Goal: Navigation & Orientation: Find specific page/section

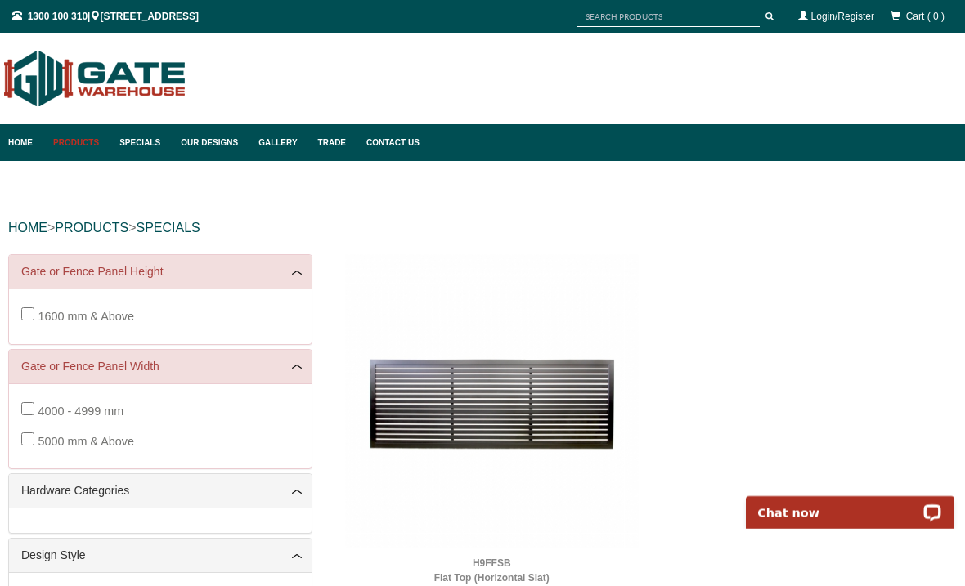
click at [145, 138] on link "Specials" at bounding box center [141, 142] width 61 height 37
click at [213, 138] on link "Our Designs" at bounding box center [212, 142] width 78 height 37
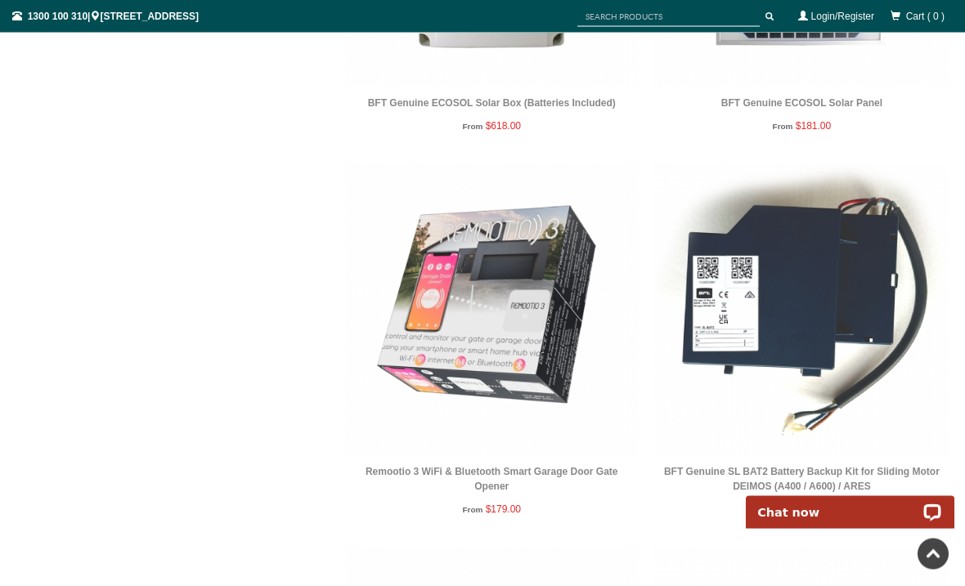
scroll to position [2841, 0]
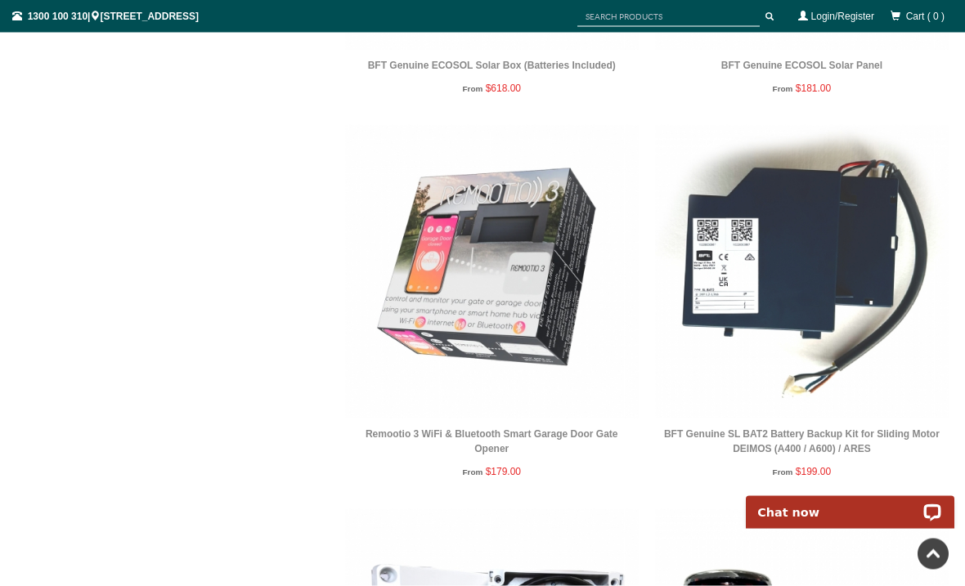
click at [458, 296] on img at bounding box center [492, 272] width 294 height 294
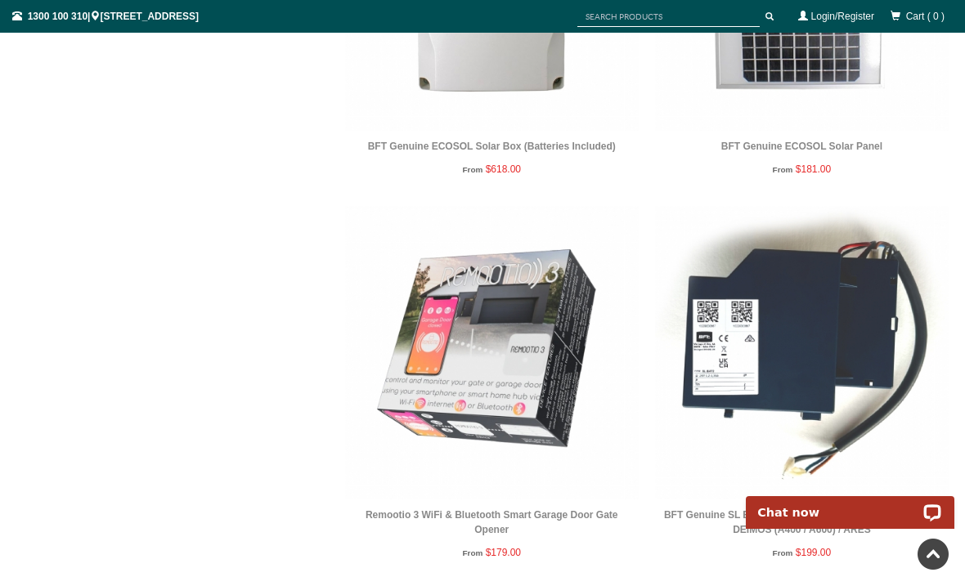
scroll to position [2759, 0]
click at [510, 395] on img at bounding box center [492, 354] width 294 height 294
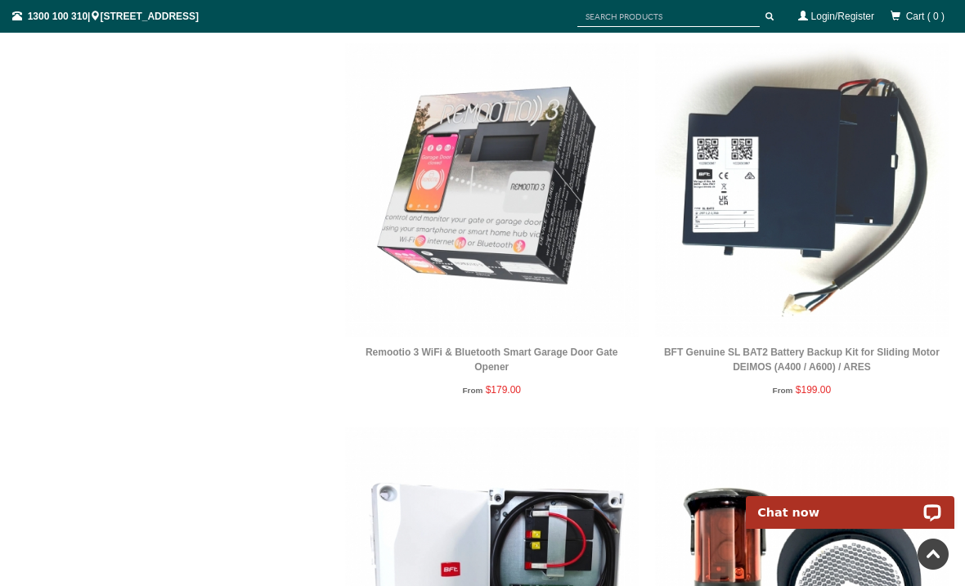
scroll to position [2930, 0]
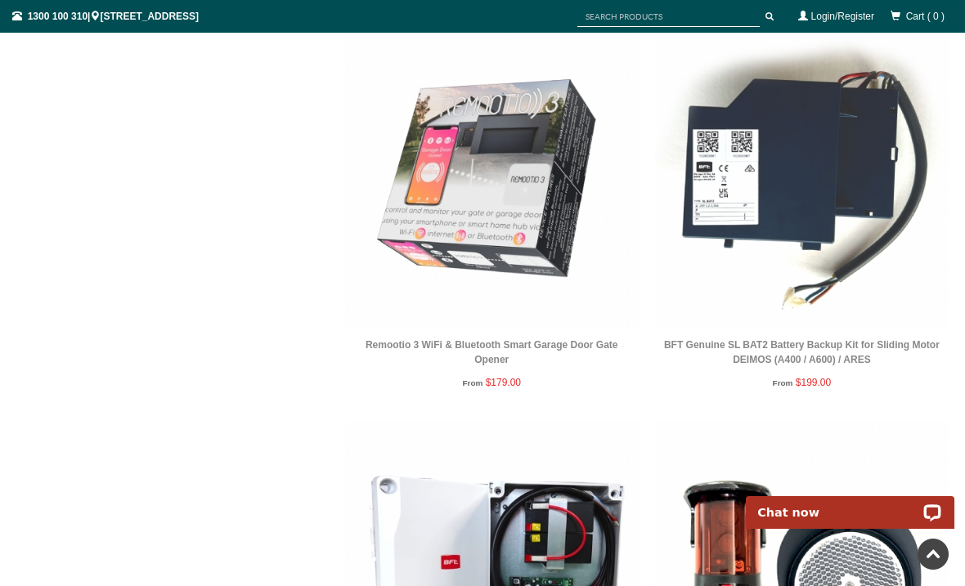
click at [518, 285] on img at bounding box center [492, 183] width 294 height 294
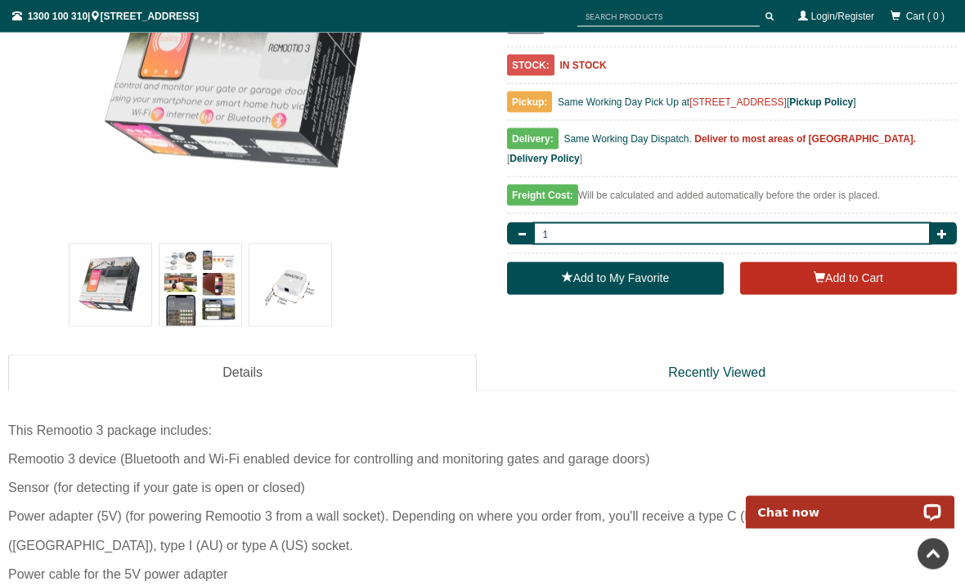
scroll to position [376, 0]
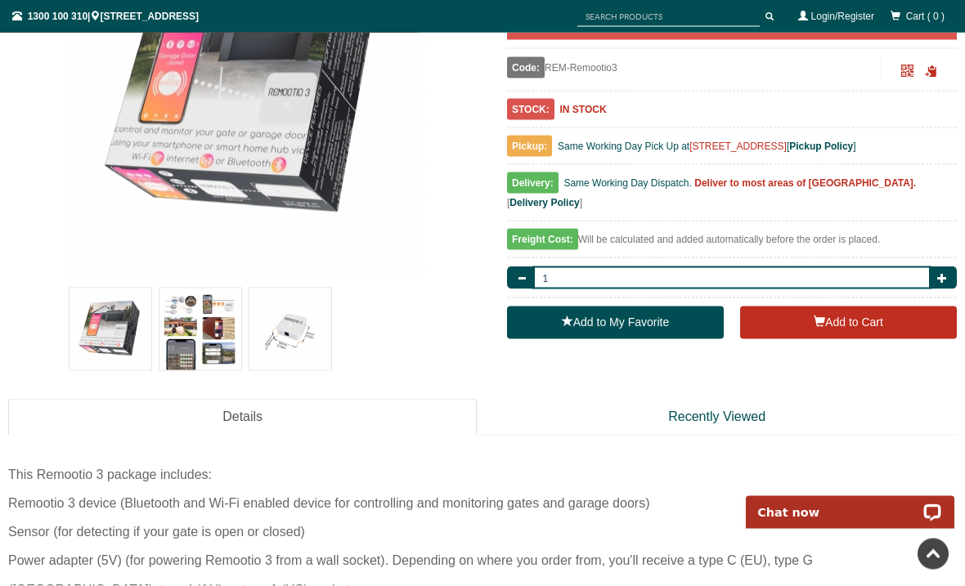
click at [294, 334] on img at bounding box center [290, 330] width 82 height 82
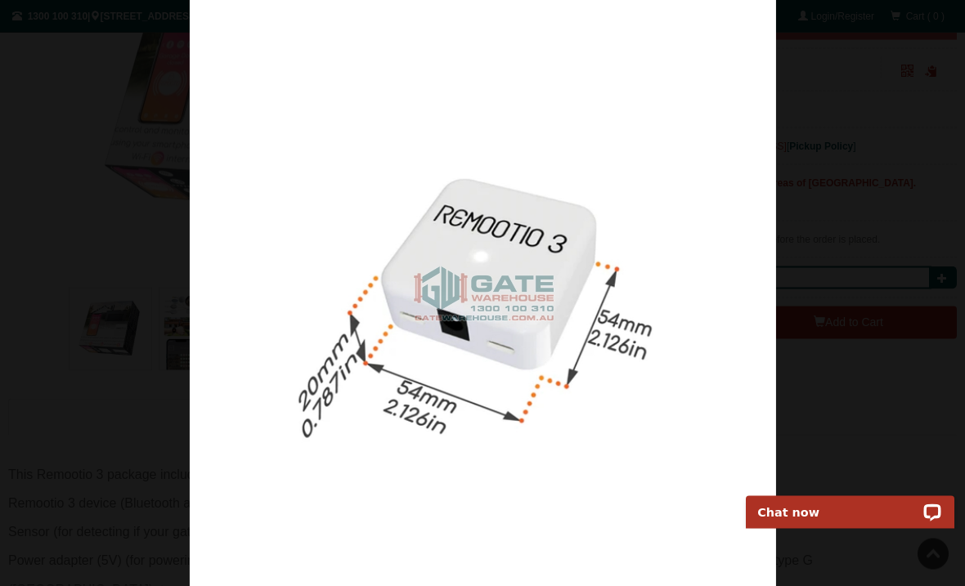
scroll to position [339, 0]
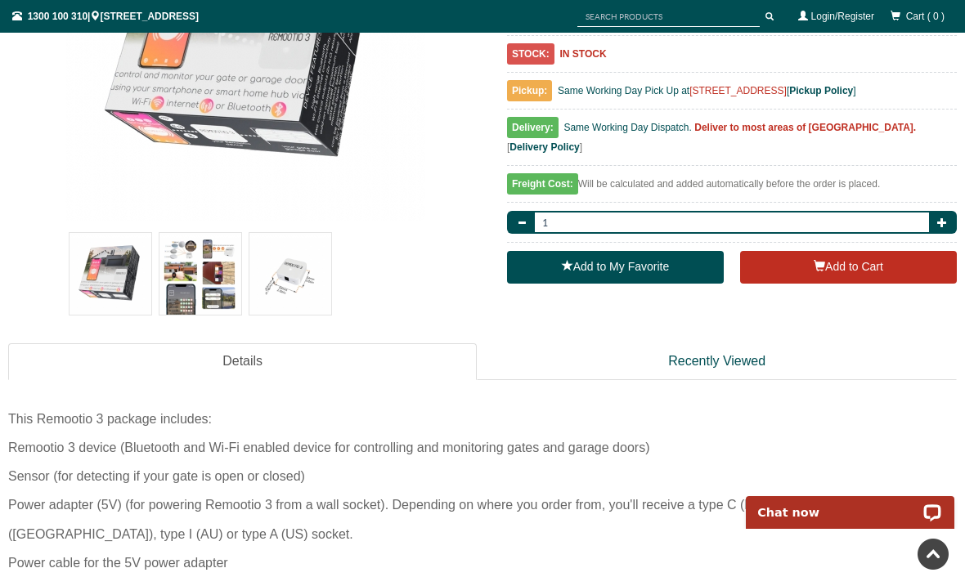
scroll to position [410, 0]
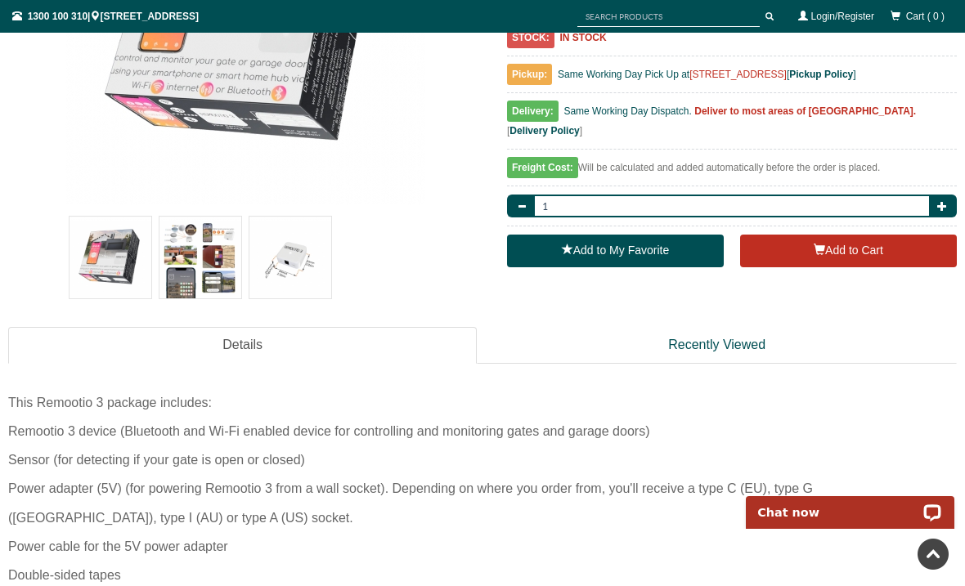
click at [212, 272] on img at bounding box center [200, 258] width 82 height 82
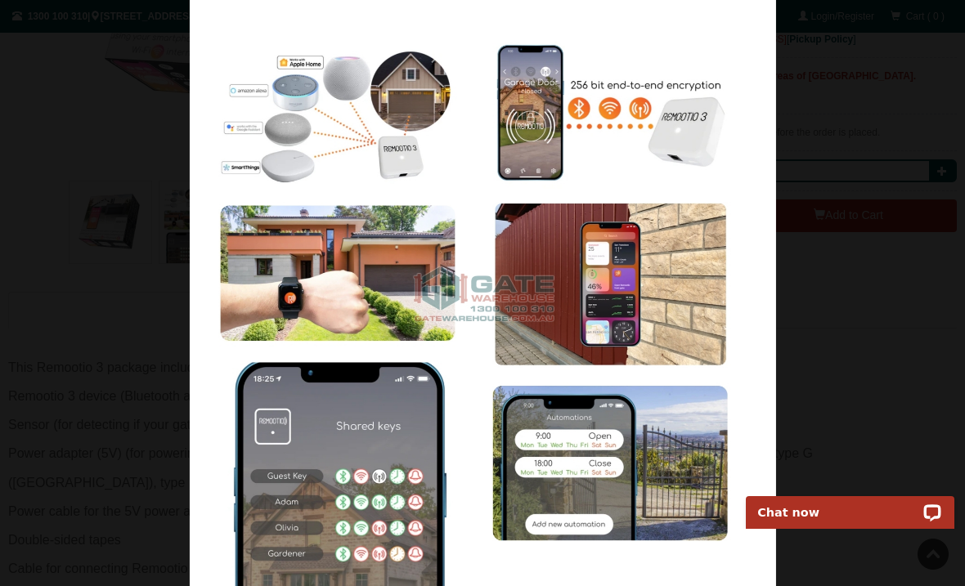
scroll to position [447, 0]
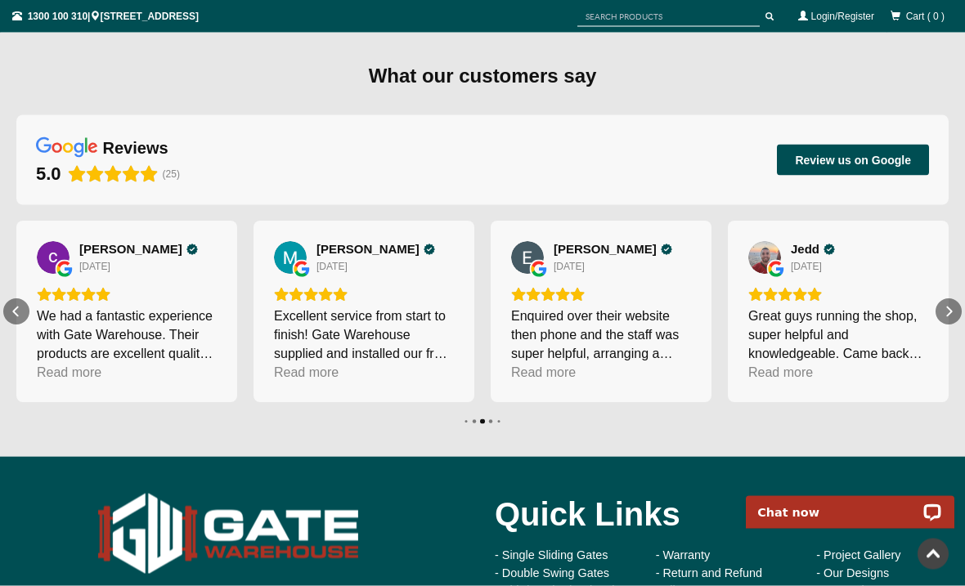
scroll to position [3480, 0]
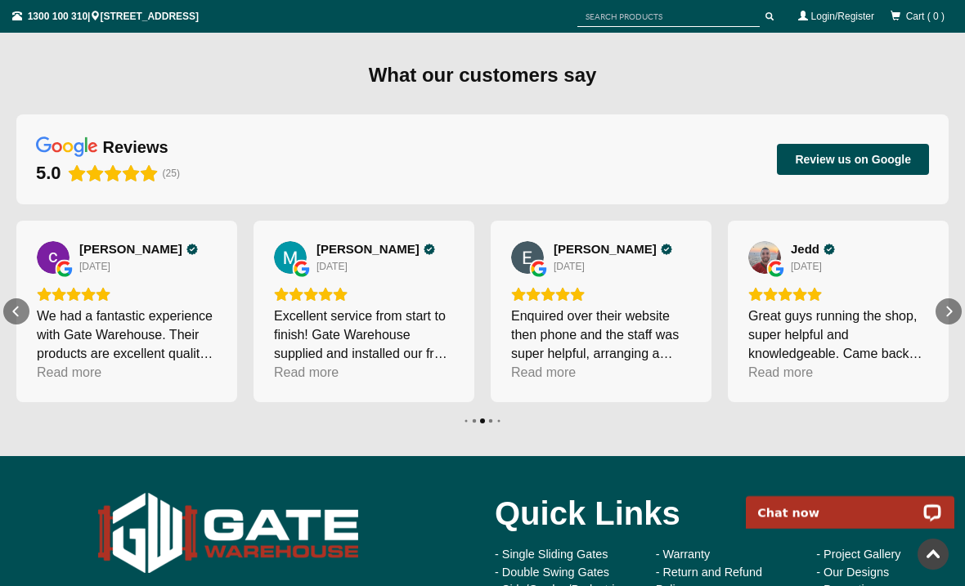
click at [865, 152] on span "Review us on Google" at bounding box center [853, 159] width 116 height 15
